Goal: Book appointment/travel/reservation

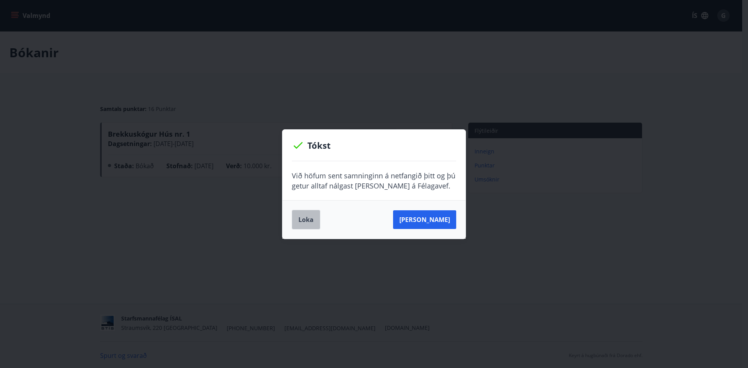
click at [310, 222] on button "Loka" at bounding box center [306, 219] width 28 height 19
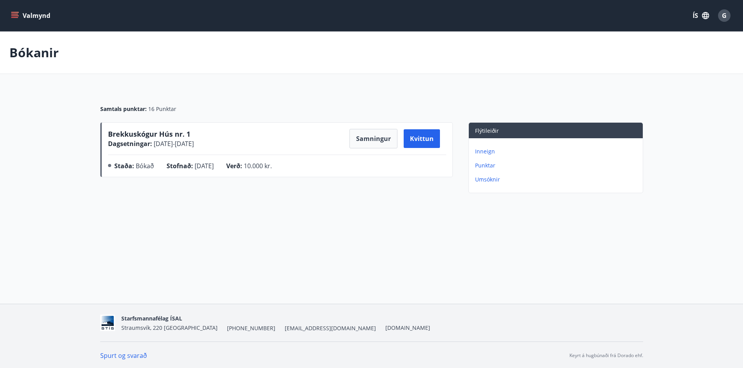
click at [18, 17] on icon "menu" at bounding box center [15, 16] width 8 height 8
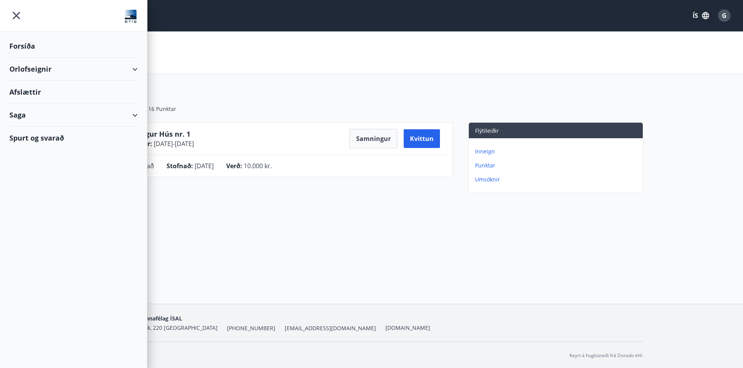
click at [23, 68] on div "Orlofseignir" at bounding box center [73, 69] width 128 height 23
click at [33, 90] on div "Framboð" at bounding box center [74, 89] width 116 height 16
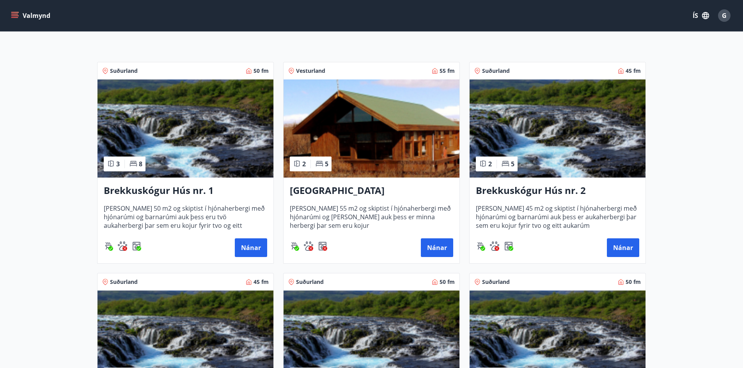
scroll to position [156, 0]
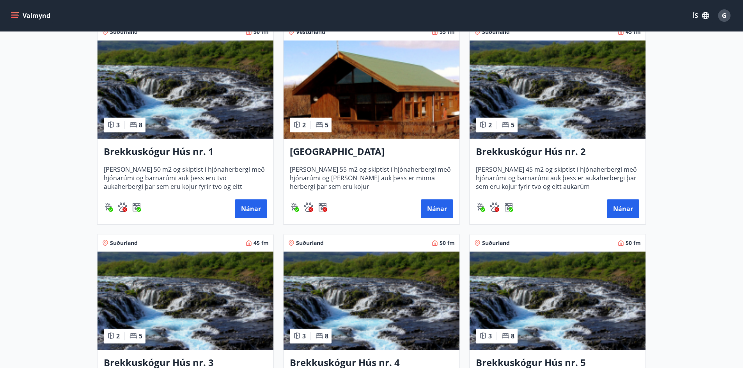
click at [27, 91] on main "Framboð Svæði Allt Dagsetningar Veldu tímabil Svefnstæði +1 Sjá kort Suðurland …" at bounding box center [371, 158] width 743 height 567
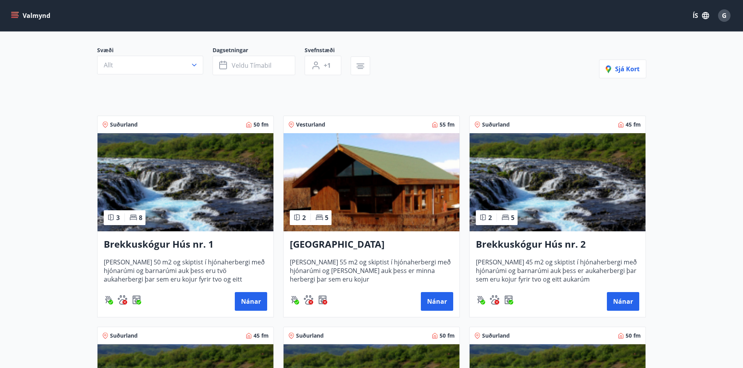
scroll to position [78, 0]
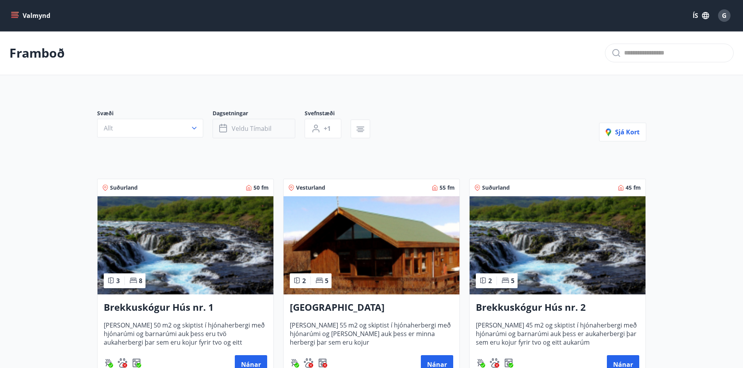
click at [267, 128] on span "Veldu tímabil" at bounding box center [252, 128] width 40 height 9
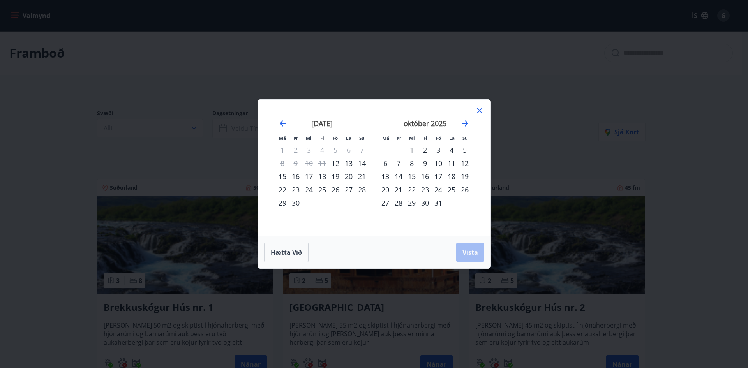
click at [334, 163] on div "12" at bounding box center [335, 163] width 13 height 13
click at [464, 251] on span "Vista" at bounding box center [471, 252] width 16 height 9
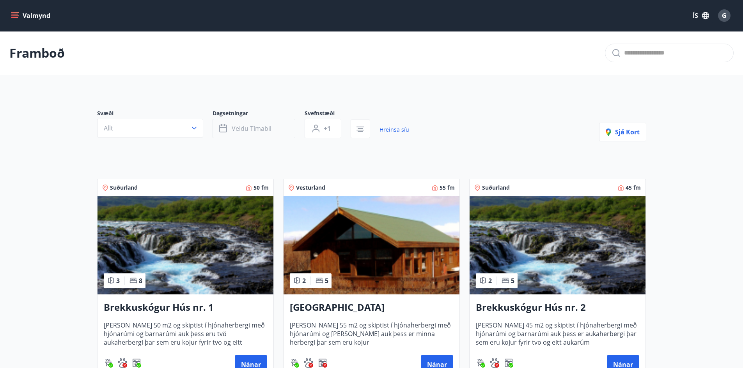
click at [261, 130] on span "Veldu tímabil" at bounding box center [252, 128] width 40 height 9
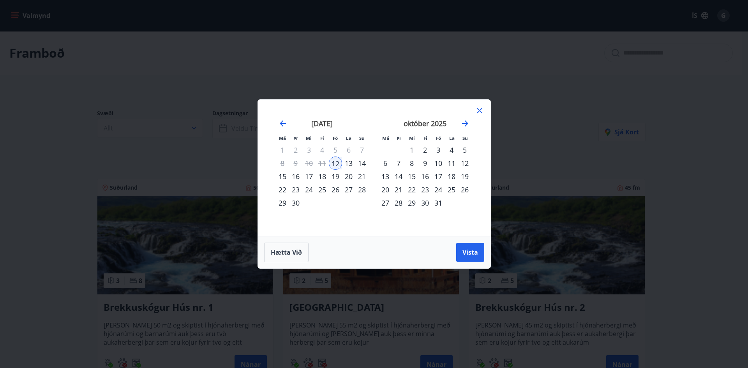
click at [287, 178] on div "15" at bounding box center [282, 176] width 13 height 13
click at [472, 254] on span "Vista" at bounding box center [471, 252] width 16 height 9
